Goal: Task Accomplishment & Management: Use online tool/utility

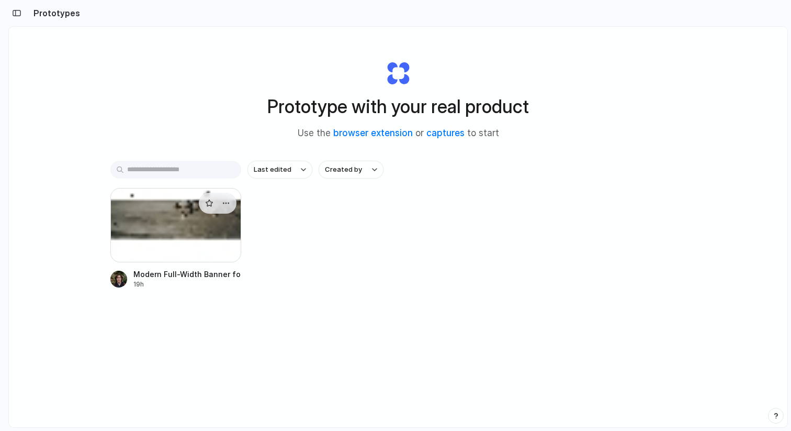
click at [202, 242] on div at bounding box center [175, 225] width 131 height 74
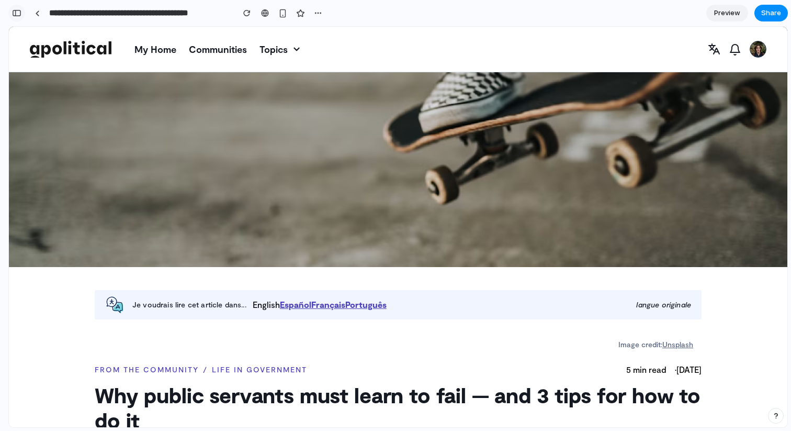
click at [21, 12] on button "button" at bounding box center [16, 13] width 17 height 17
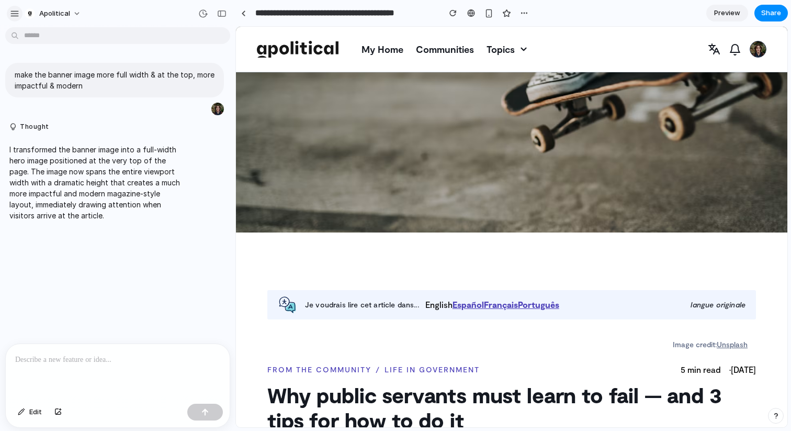
click at [16, 12] on div "button" at bounding box center [14, 13] width 9 height 9
click at [13, 14] on div "button" at bounding box center [14, 13] width 9 height 9
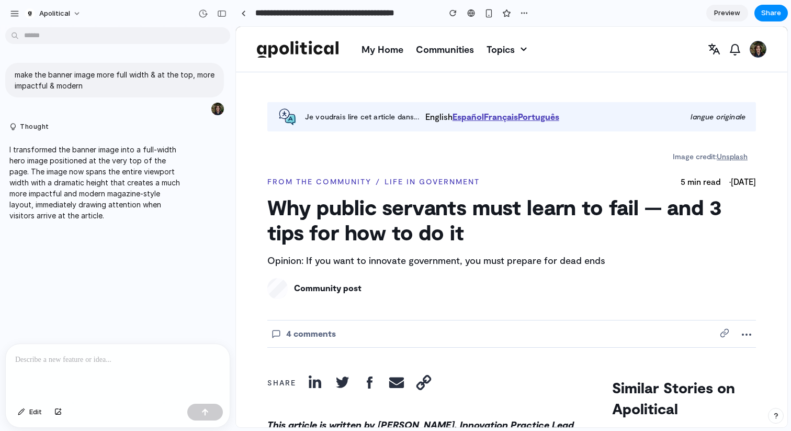
scroll to position [146, 0]
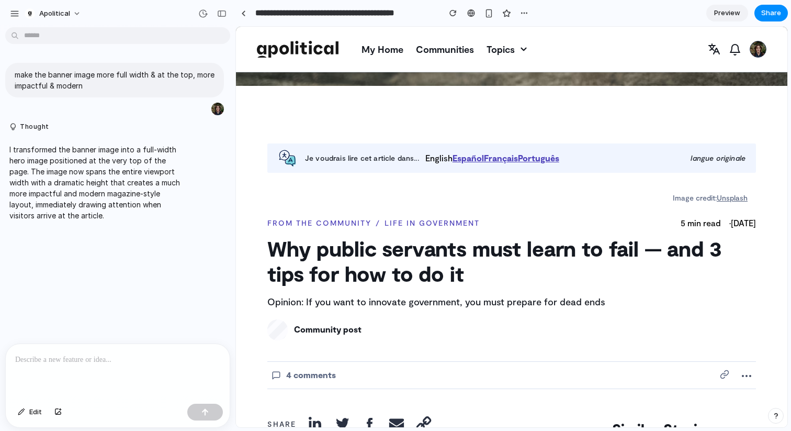
click at [364, 247] on h1 "Why public servants must learn to fail — and 3 tips for how to do it" at bounding box center [511, 260] width 489 height 50
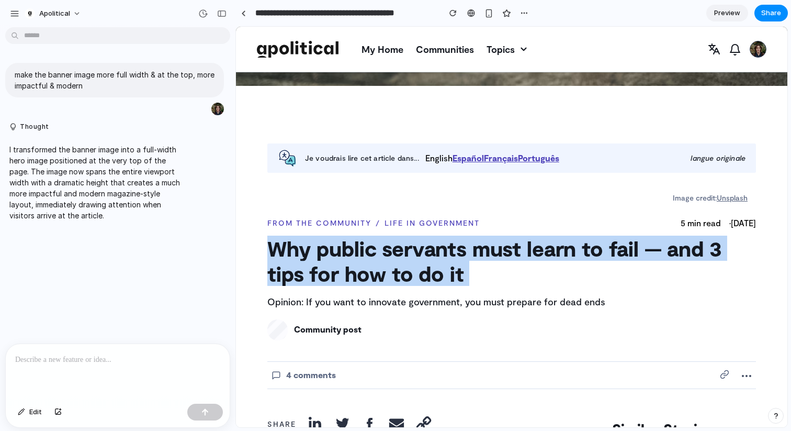
drag, startPoint x: 364, startPoint y: 247, endPoint x: 425, endPoint y: 287, distance: 73.0
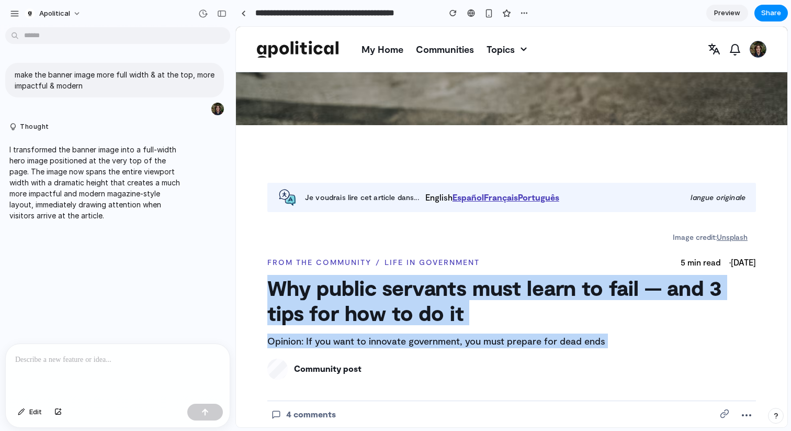
scroll to position [0, 0]
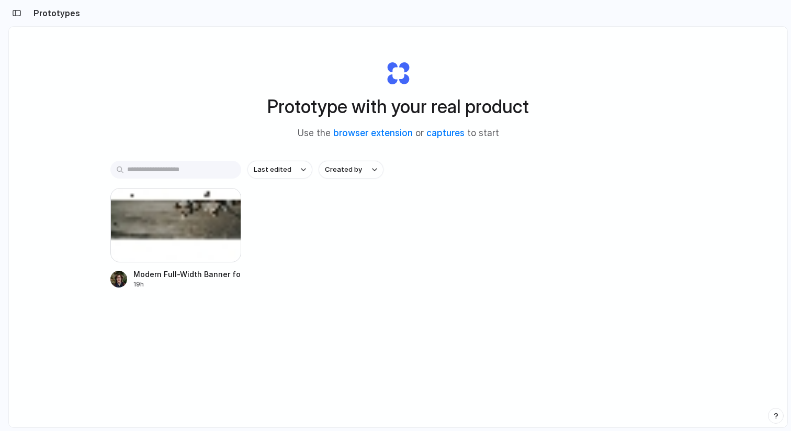
click at [545, 21] on section "Prototypes" at bounding box center [398, 13] width 780 height 26
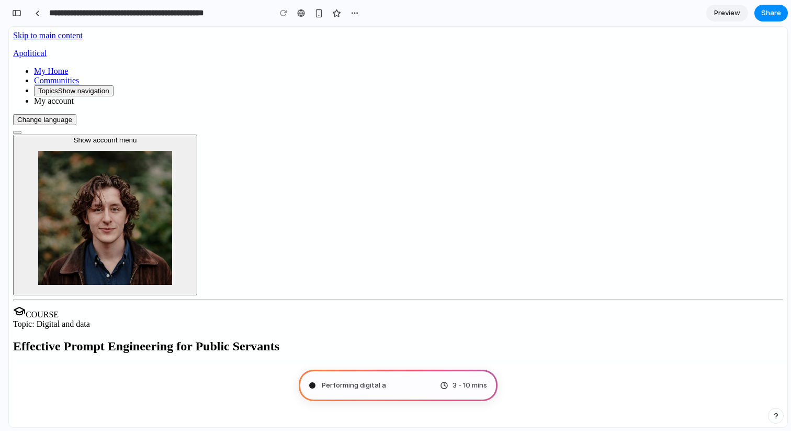
type input "**********"
